Goal: Transaction & Acquisition: Purchase product/service

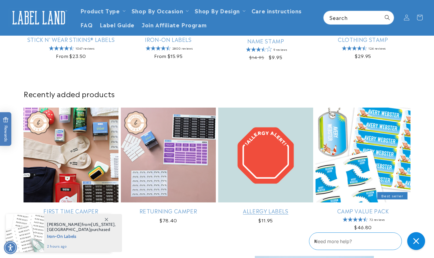
scroll to position [208, 0]
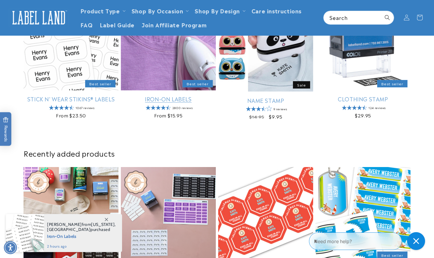
click at [171, 99] on link "Iron-On Labels" at bounding box center [168, 99] width 95 height 7
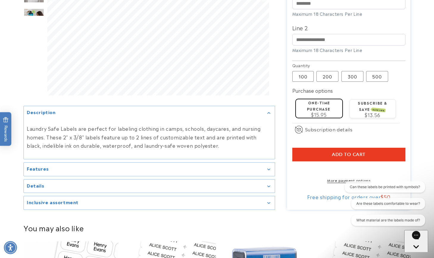
scroll to position [208, 0]
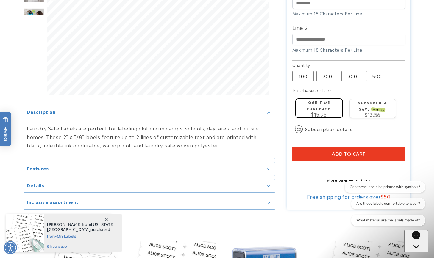
click at [273, 165] on summary "Features" at bounding box center [149, 169] width 251 height 13
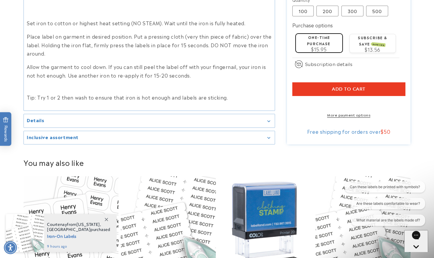
scroll to position [357, 0]
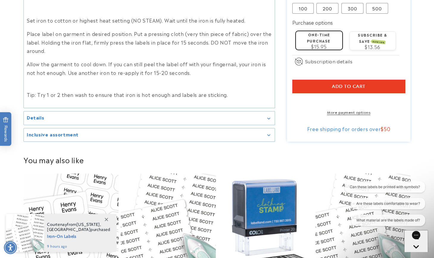
click at [272, 119] on summary "Details" at bounding box center [149, 118] width 251 height 13
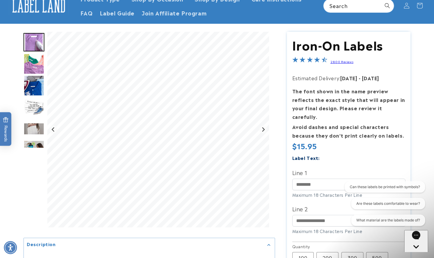
scroll to position [0, 0]
